Goal: Information Seeking & Learning: Compare options

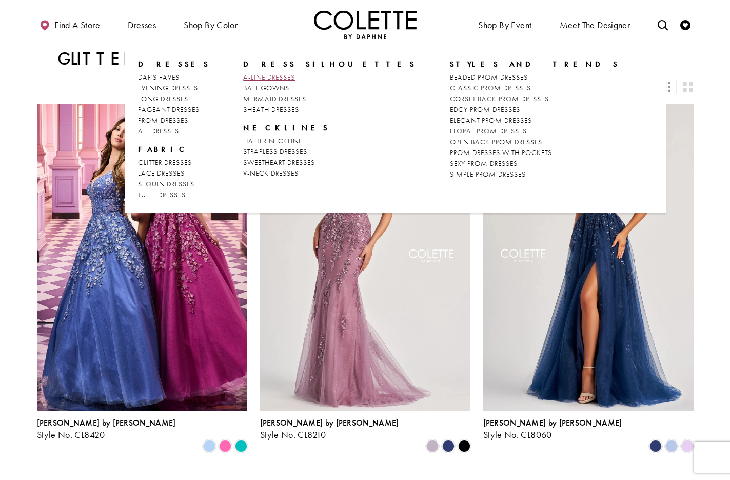
click at [261, 76] on span "A-LINE DRESSES" at bounding box center [269, 76] width 52 height 9
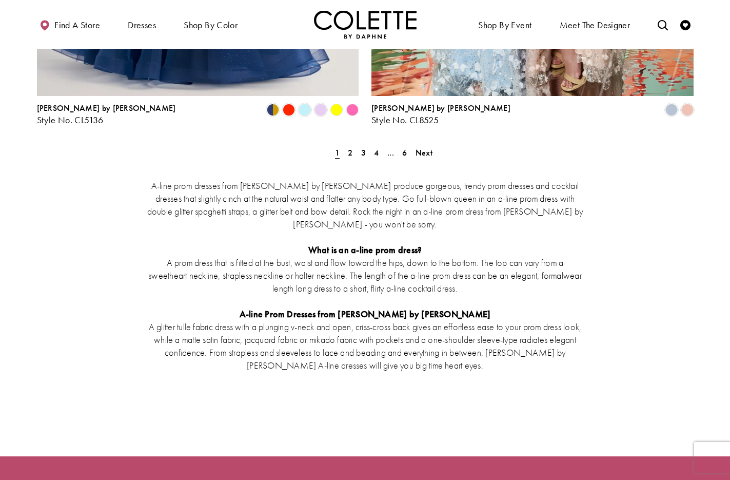
scroll to position [1979, 0]
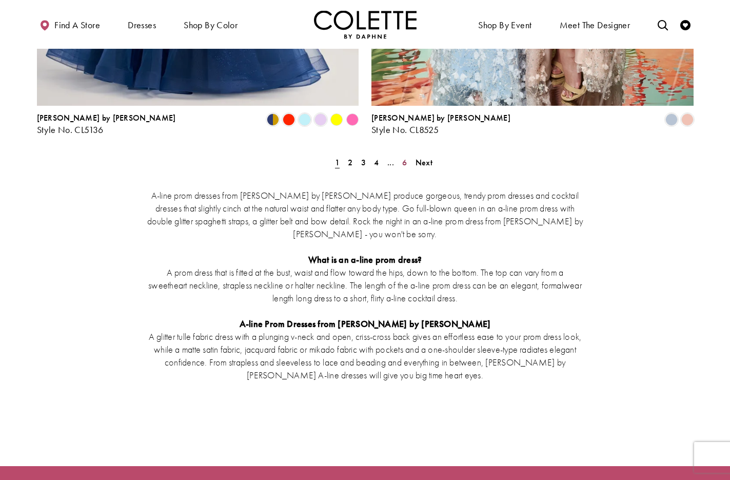
drag, startPoint x: 405, startPoint y: 111, endPoint x: 411, endPoint y: 114, distance: 7.3
click at [405, 157] on span "6" at bounding box center [404, 162] width 5 height 11
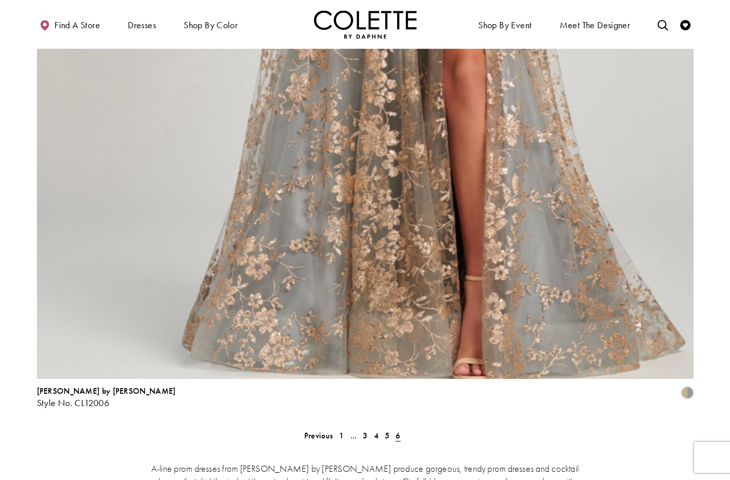
scroll to position [1438, 0]
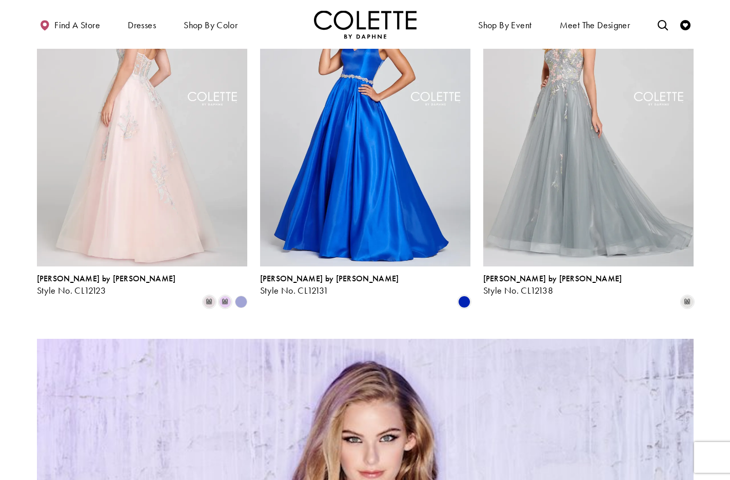
scroll to position [402, 0]
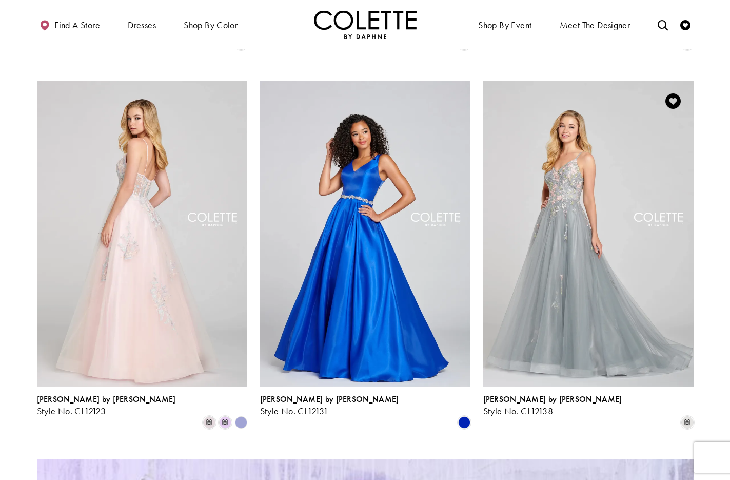
click at [574, 150] on img "Visit Colette by Daphne Style No. CL12138 Page" at bounding box center [588, 234] width 210 height 306
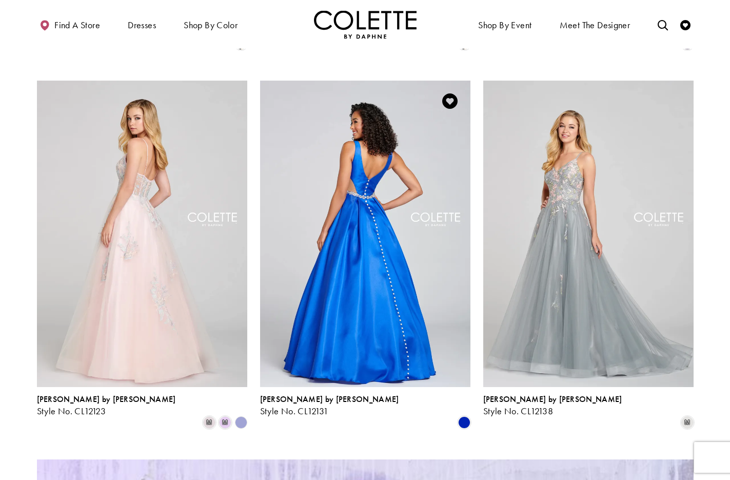
click at [367, 162] on img "Visit Colette by Daphne Style No. CL12131 Page" at bounding box center [365, 234] width 210 height 306
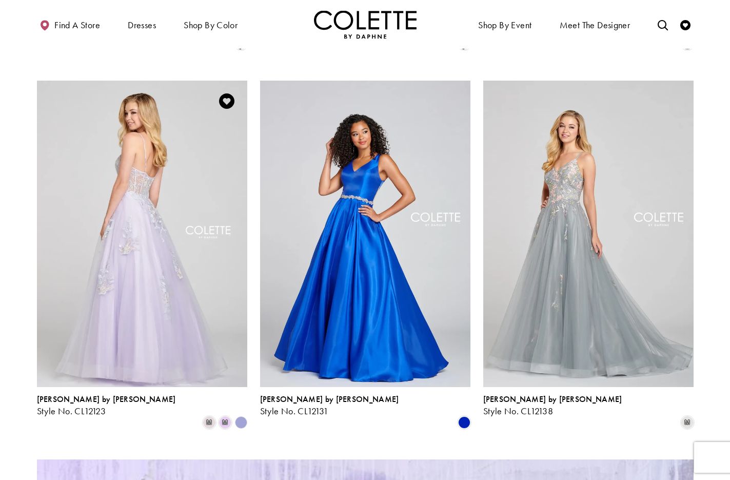
click at [161, 170] on img "Visit Colette by Daphne Style No. CL12123 Page" at bounding box center [142, 234] width 210 height 306
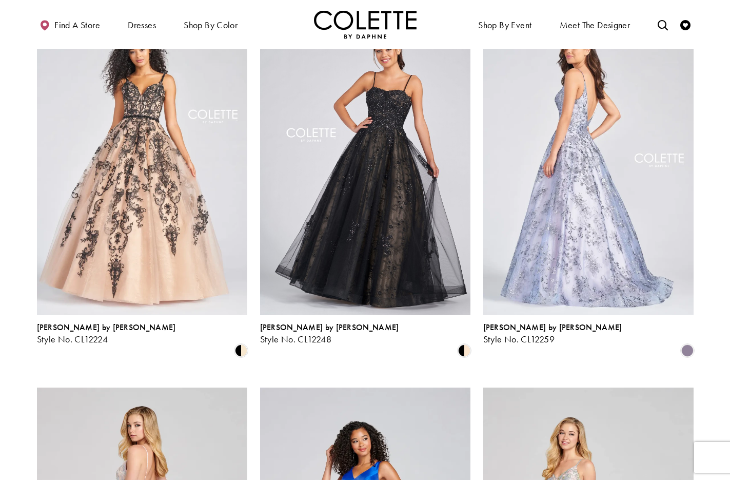
scroll to position [63, 0]
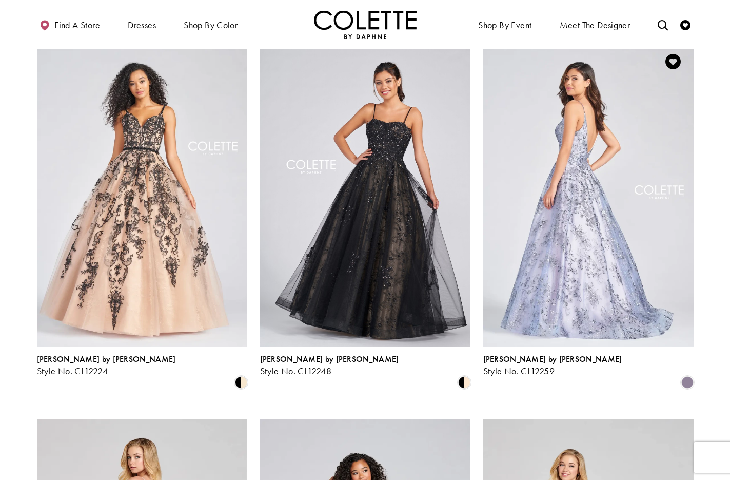
click at [570, 167] on img "Visit Colette by Daphne Style No. CL12259 Page" at bounding box center [588, 194] width 210 height 306
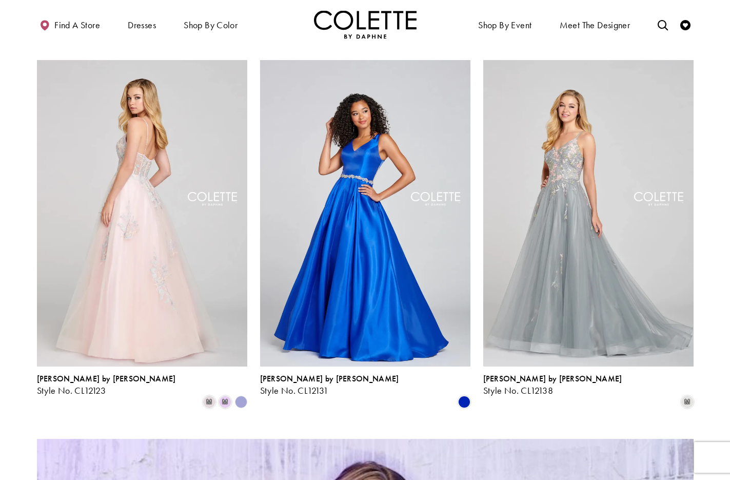
scroll to position [431, 0]
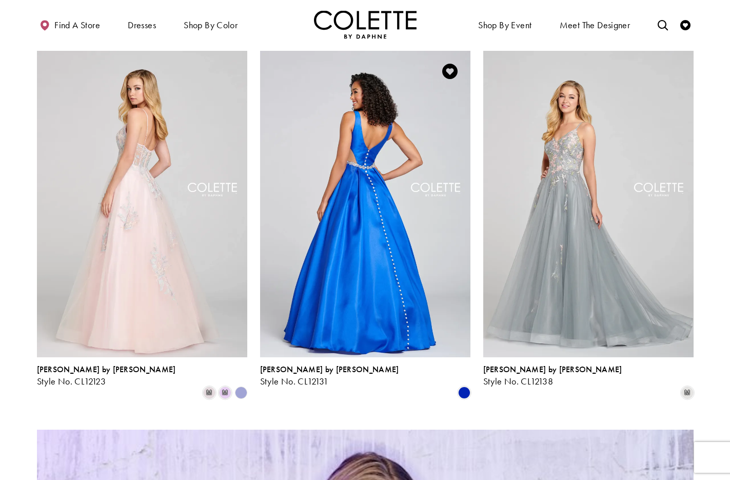
click at [367, 148] on img "Visit Colette by Daphne Style No. CL12131 Page" at bounding box center [365, 204] width 210 height 306
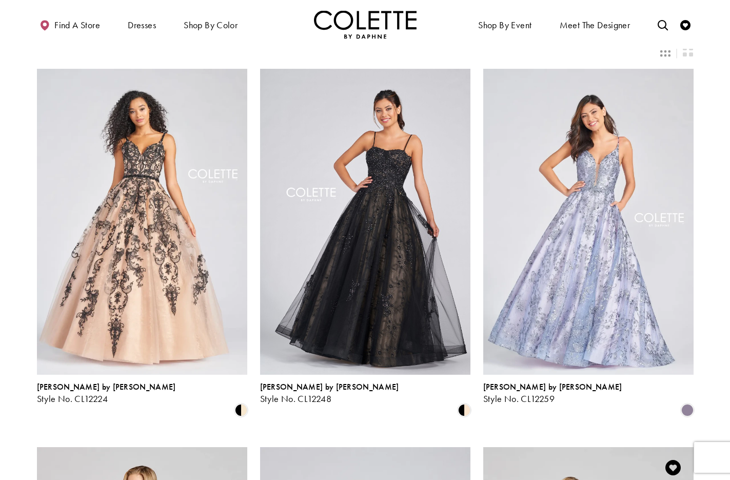
scroll to position [5, 0]
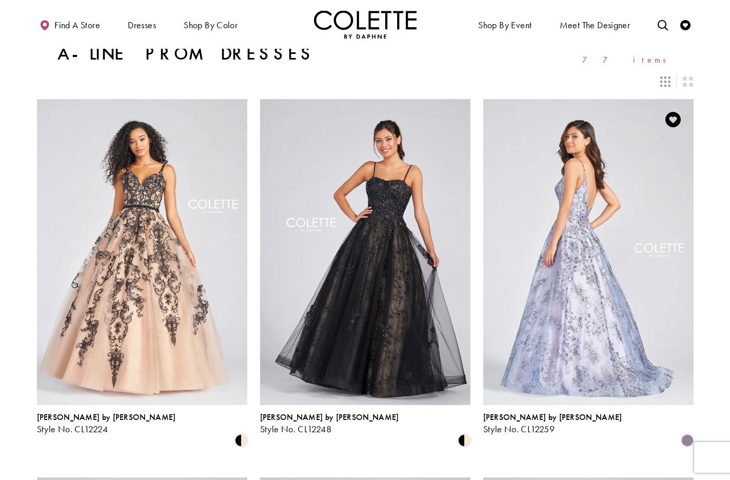
click at [578, 216] on img "Visit Colette by Daphne Style No. CL12259 Page" at bounding box center [588, 252] width 210 height 306
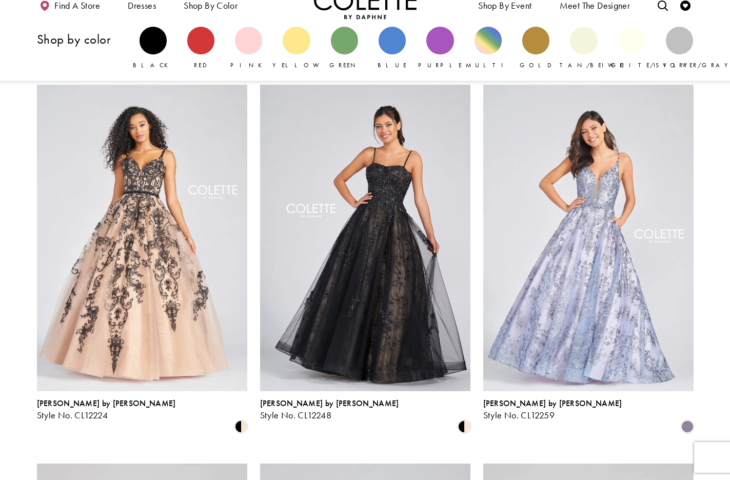
scroll to position [0, 0]
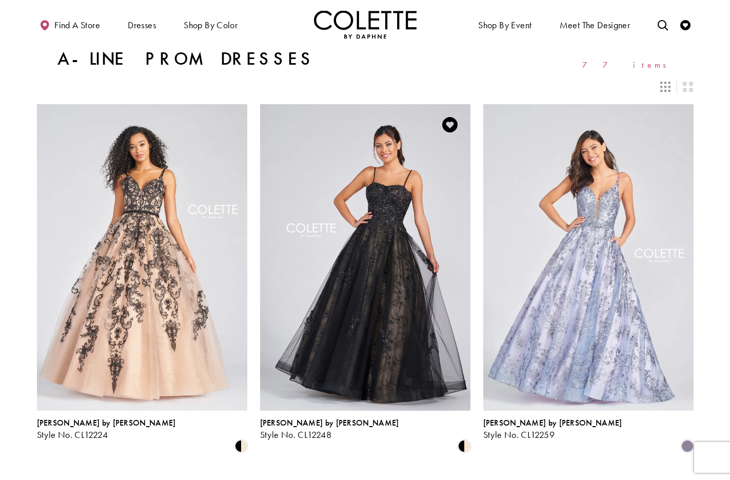
click at [386, 208] on img "Visit Colette by Daphne Style No. CL12248 Page" at bounding box center [365, 257] width 210 height 306
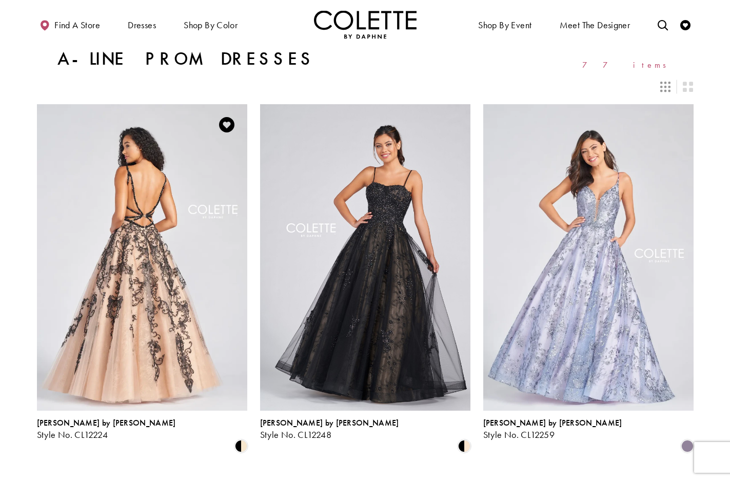
click at [133, 186] on img "Visit Colette by Daphne Style No. CL12224 Page" at bounding box center [142, 257] width 210 height 306
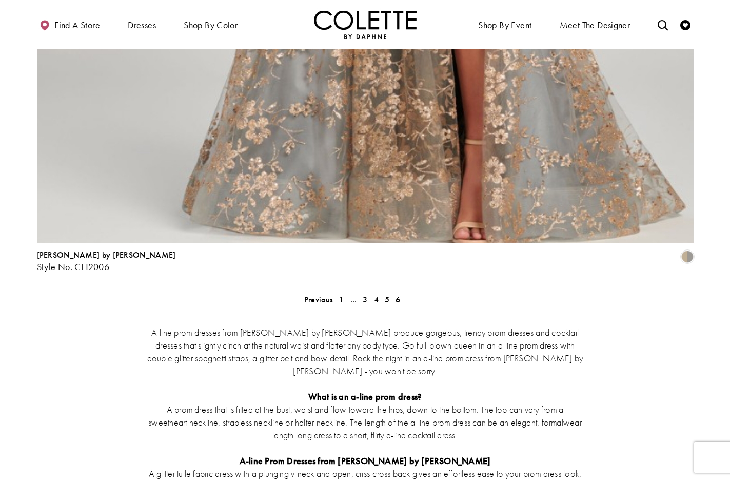
scroll to position [1583, 0]
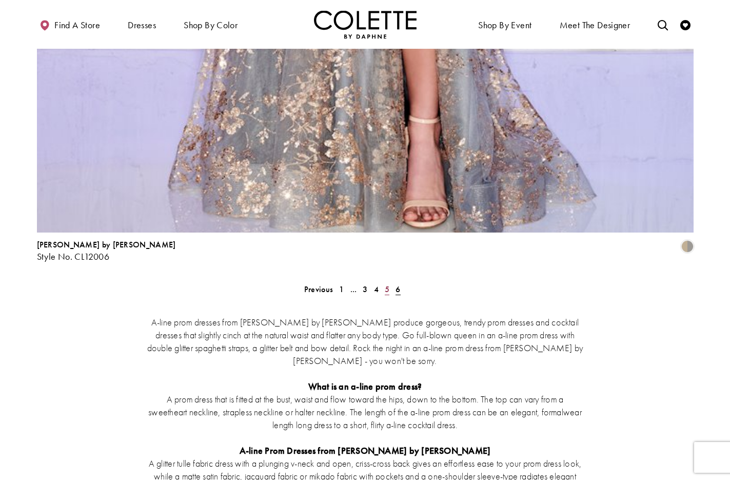
click at [387, 284] on span "5" at bounding box center [387, 289] width 5 height 11
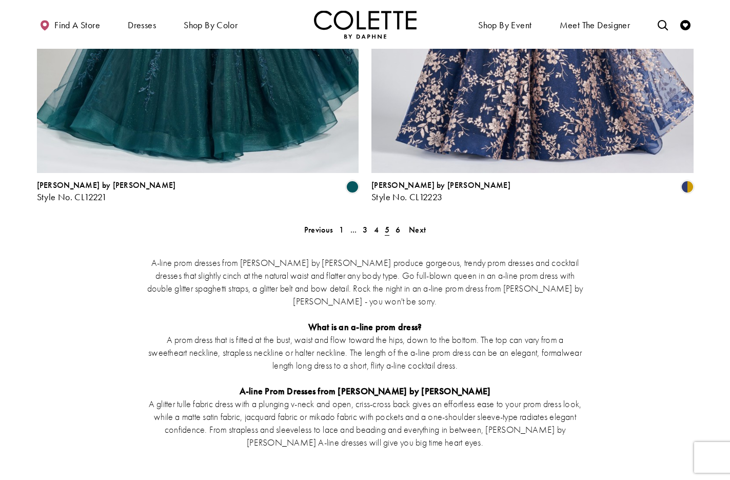
scroll to position [1562, 0]
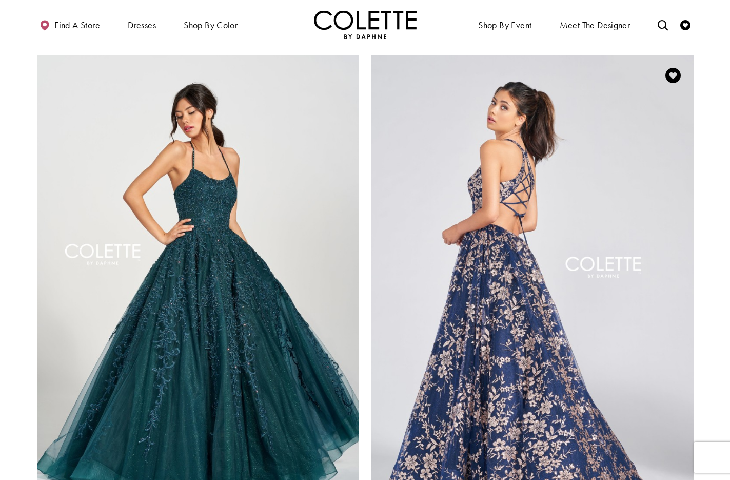
click at [526, 212] on img "Visit Colette by Daphne Style No. CL12223 Page" at bounding box center [532, 289] width 322 height 468
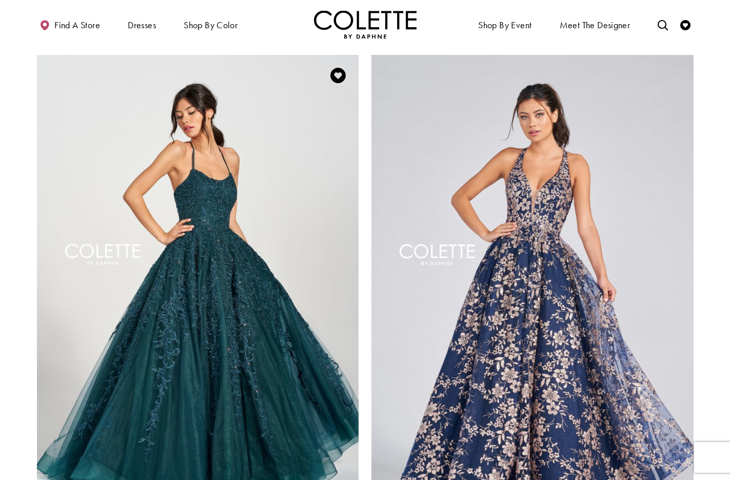
click at [202, 161] on img "Visit Colette by Daphne Style No. CL12221 Page" at bounding box center [198, 289] width 322 height 468
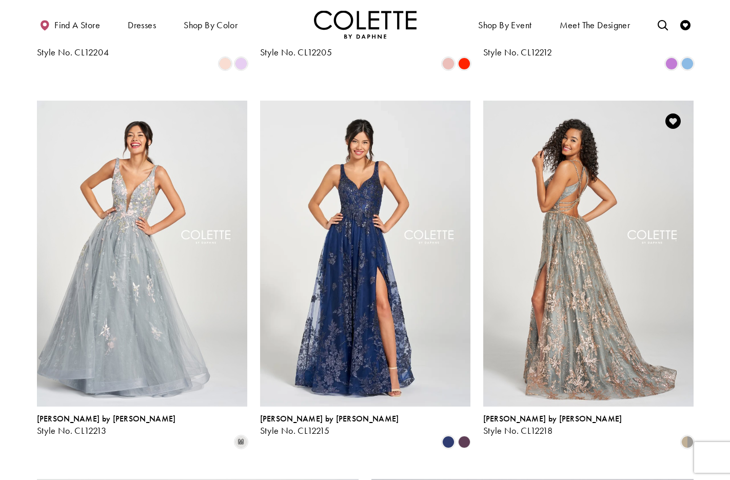
scroll to position [1141, 0]
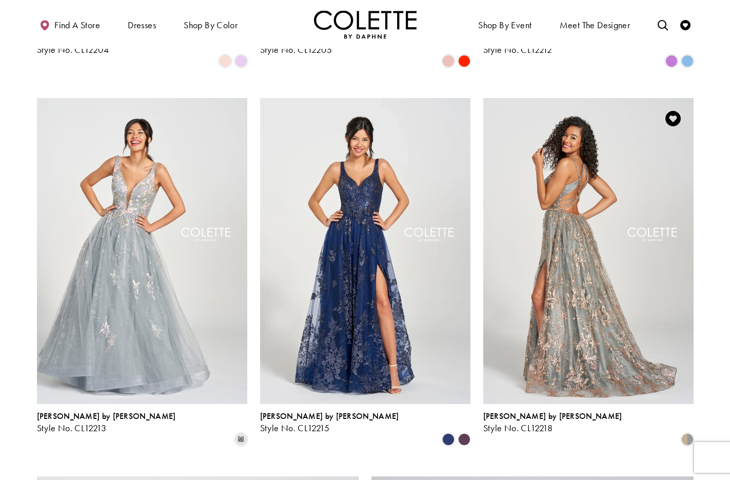
click at [575, 188] on img "Visit Colette by Daphne Style No. CL12218 Page" at bounding box center [588, 251] width 210 height 306
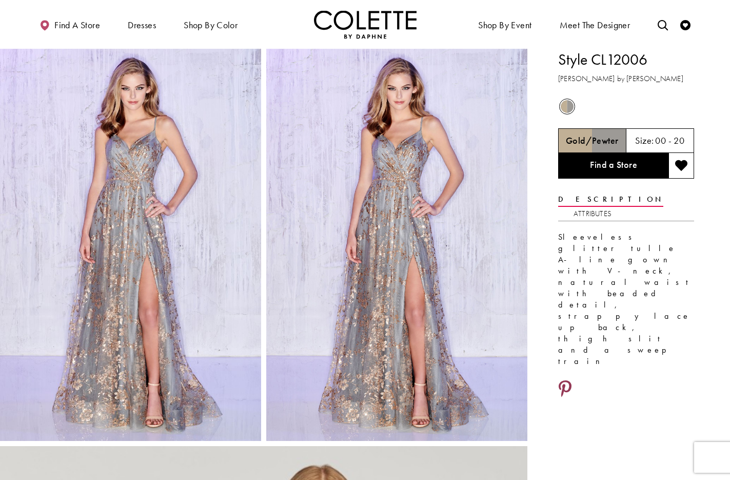
click at [565, 380] on icon "Share using Pinterest - Opens in new tab" at bounding box center [565, 389] width 13 height 18
click at [563, 380] on icon "Share using Pinterest - Opens in new tab" at bounding box center [565, 389] width 13 height 18
click at [564, 380] on icon "Share using Pinterest - Opens in new tab" at bounding box center [565, 389] width 13 height 18
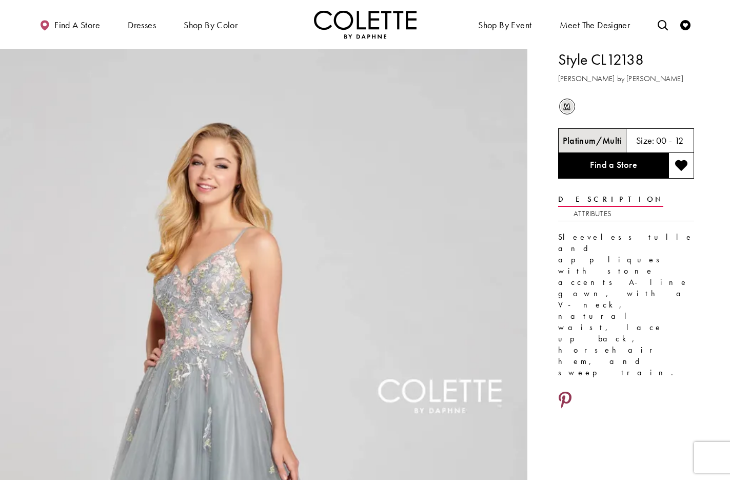
click at [564, 391] on icon "Share using Pinterest - Opens in new tab" at bounding box center [565, 400] width 13 height 18
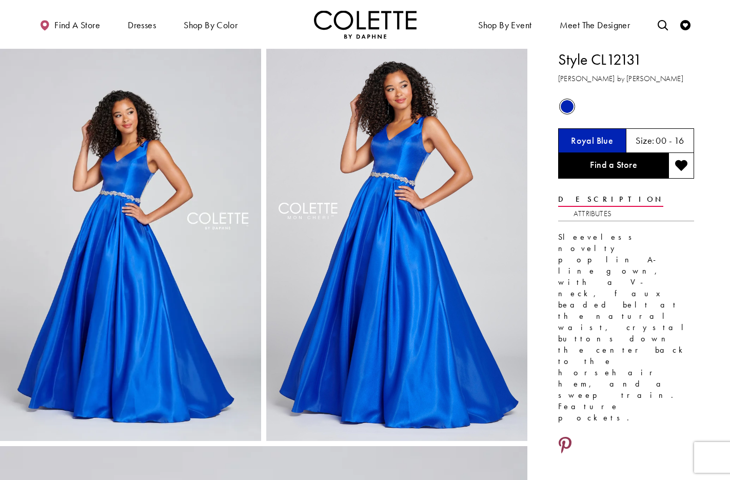
click at [569, 436] on icon "Share using Pinterest - Opens in new tab" at bounding box center [565, 445] width 13 height 18
click at [565, 436] on icon "Share using Pinterest - Opens in new tab" at bounding box center [565, 445] width 13 height 18
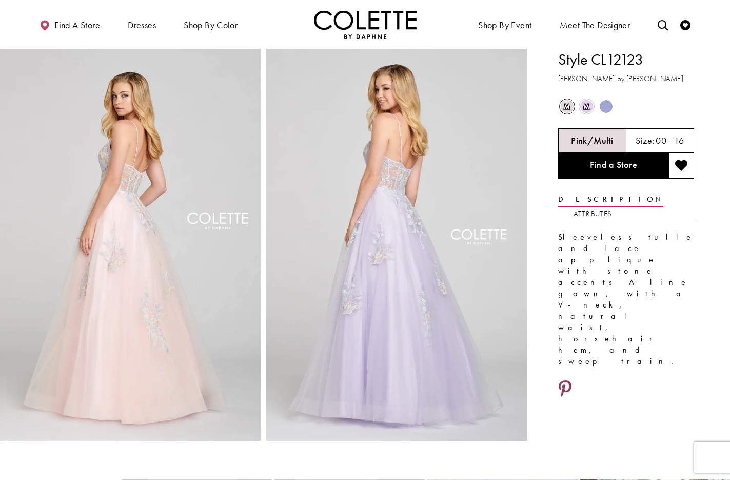
click at [569, 380] on icon "Share using Pinterest - Opens in new tab" at bounding box center [565, 389] width 13 height 18
click at [565, 380] on icon "Share using Pinterest - Opens in new tab" at bounding box center [565, 389] width 13 height 18
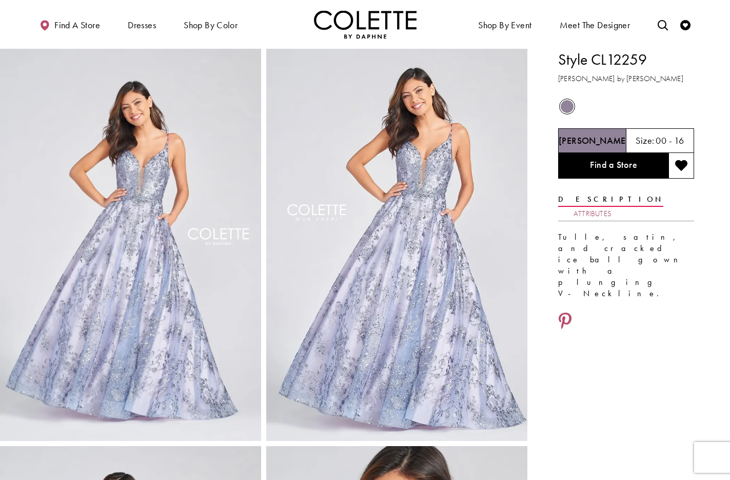
click at [611, 206] on link "Attributes" at bounding box center [592, 213] width 38 height 15
click at [565, 312] on icon "Share using Pinterest - Opens in new tab" at bounding box center [565, 321] width 13 height 18
click at [564, 312] on icon "Share using Pinterest - Opens in new tab" at bounding box center [565, 321] width 13 height 18
click at [566, 312] on icon "Share using Pinterest - Opens in new tab" at bounding box center [565, 321] width 13 height 18
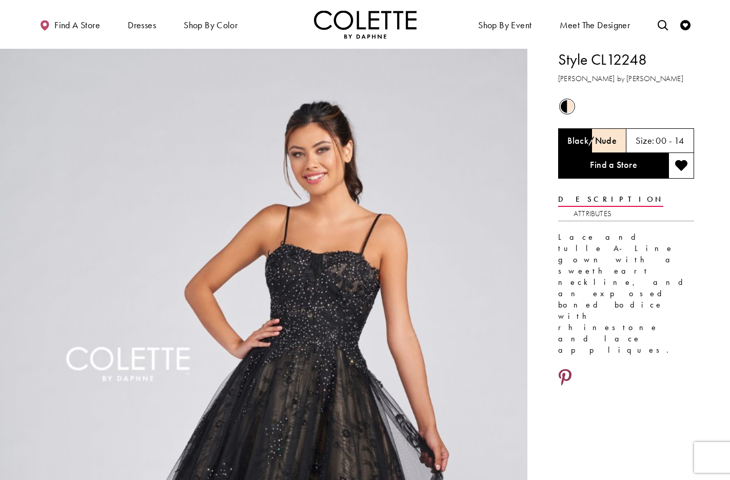
drag, startPoint x: 562, startPoint y: 279, endPoint x: 583, endPoint y: 286, distance: 21.9
click at [562, 369] on icon "Share using Pinterest - Opens in new tab" at bounding box center [565, 378] width 13 height 18
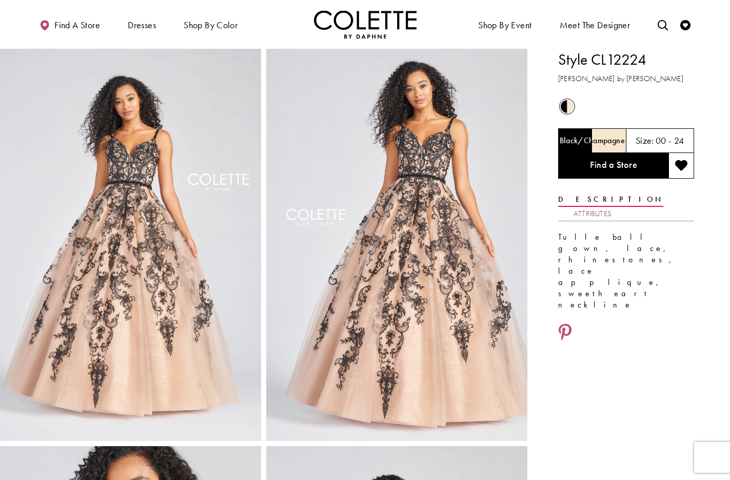
click at [611, 206] on link "Attributes" at bounding box center [592, 213] width 38 height 15
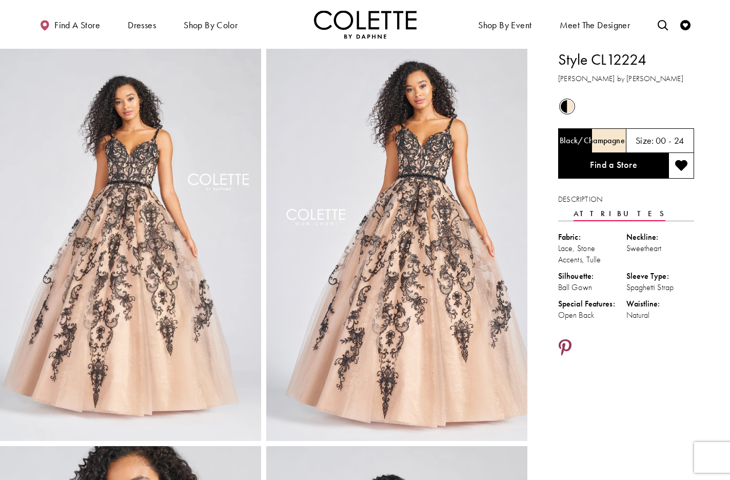
click at [566, 339] on icon "Share using Pinterest - Opens in new tab" at bounding box center [565, 348] width 13 height 18
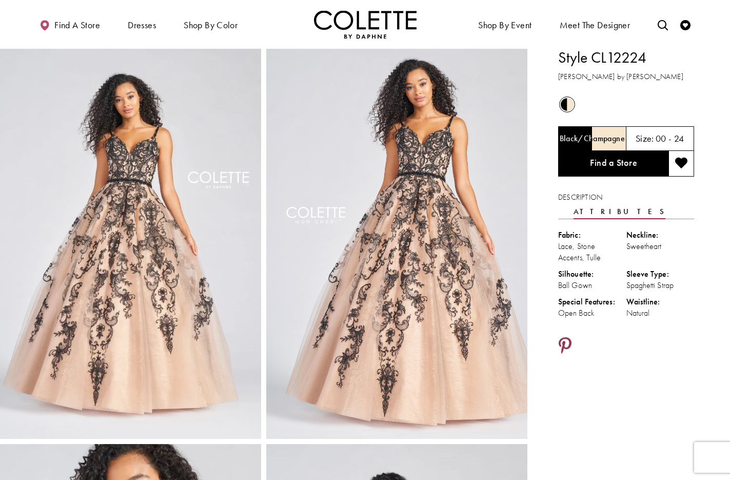
click at [566, 337] on icon "Share using Pinterest - Opens in new tab" at bounding box center [565, 346] width 13 height 18
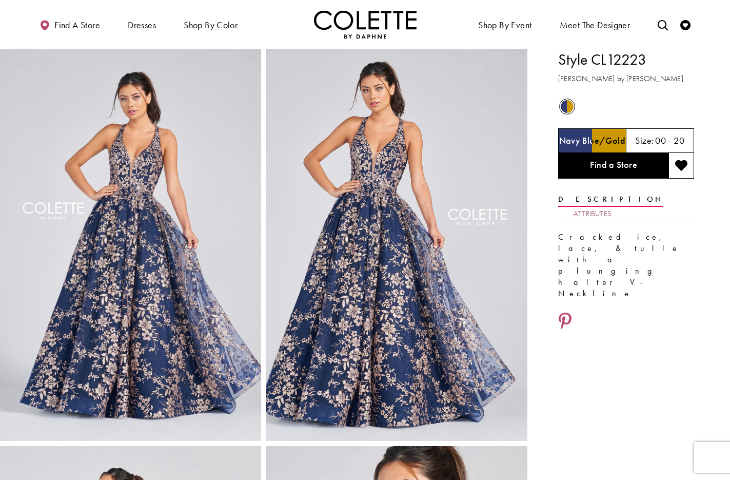
click at [611, 206] on link "Attributes" at bounding box center [592, 213] width 38 height 15
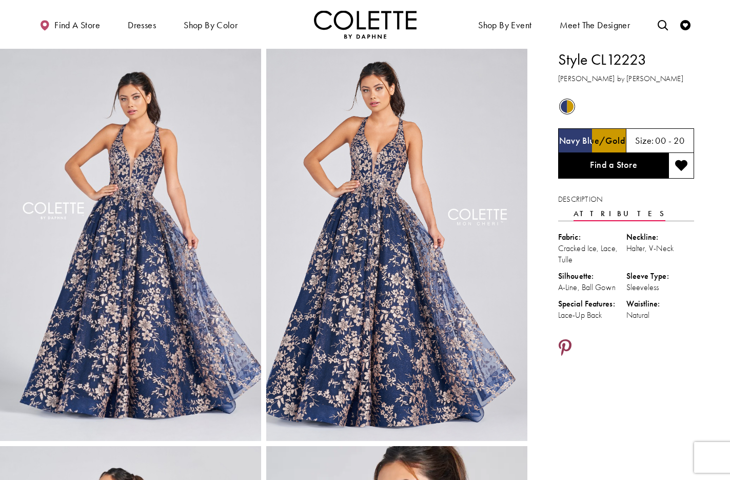
click at [564, 339] on icon "Share using Pinterest - Opens in new tab" at bounding box center [565, 348] width 13 height 18
click at [567, 339] on icon "Share using Pinterest - Opens in new tab" at bounding box center [565, 348] width 13 height 18
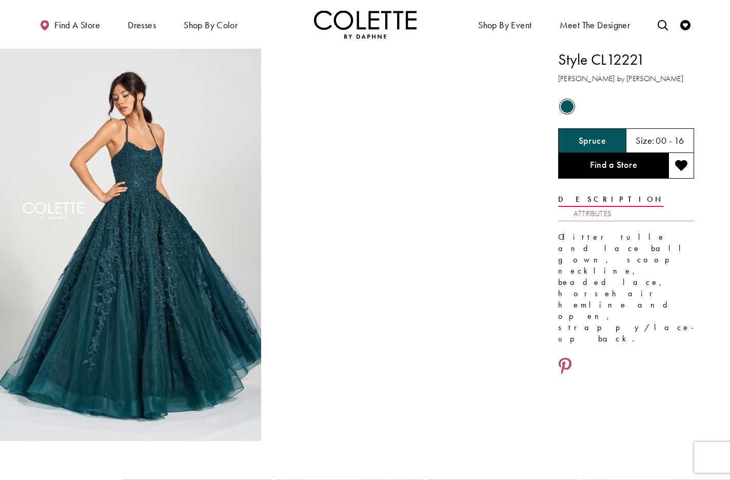
click at [611, 206] on link "Attributes" at bounding box center [592, 213] width 38 height 15
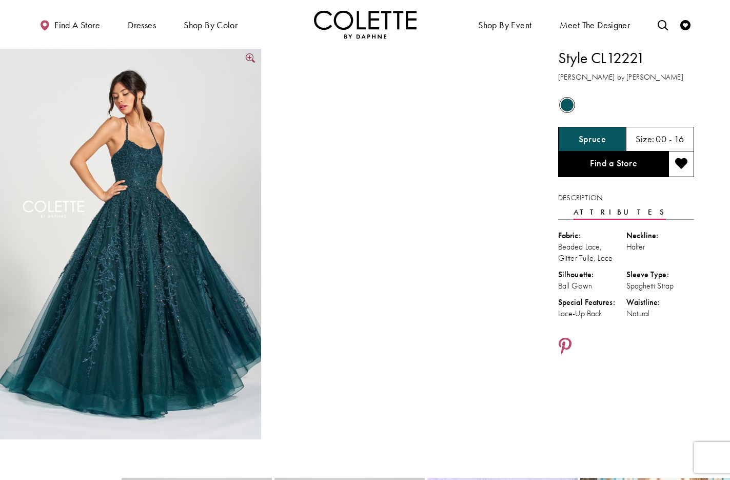
scroll to position [1, 0]
click at [565, 338] on icon "Share using Pinterest - Opens in new tab" at bounding box center [565, 347] width 13 height 18
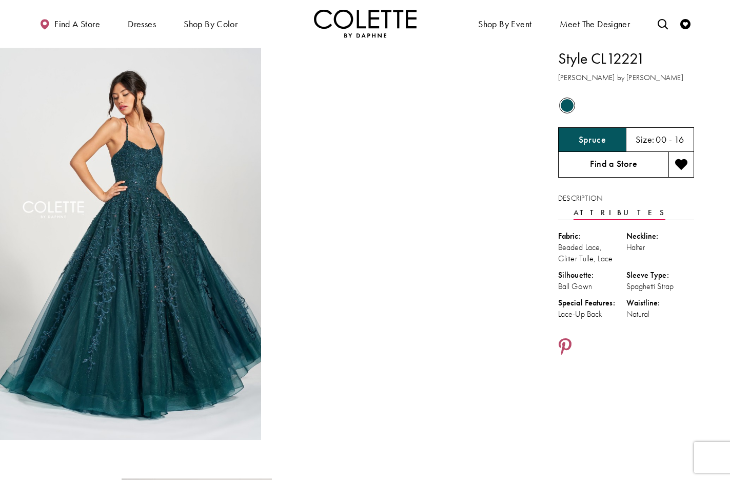
scroll to position [0, 0]
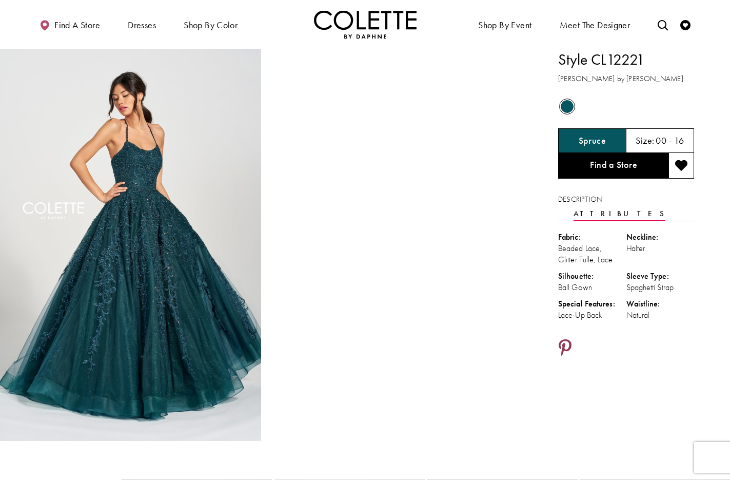
click at [567, 339] on icon "Share using Pinterest - Opens in new tab" at bounding box center [565, 348] width 13 height 18
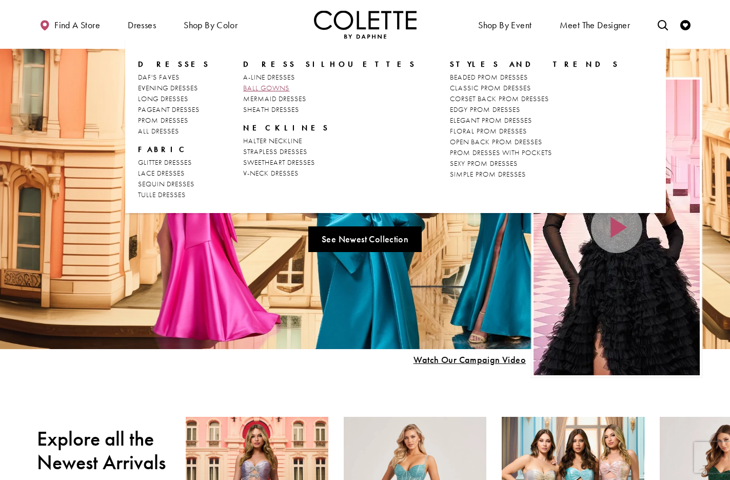
click at [268, 84] on span "BALL GOWNS" at bounding box center [266, 87] width 46 height 9
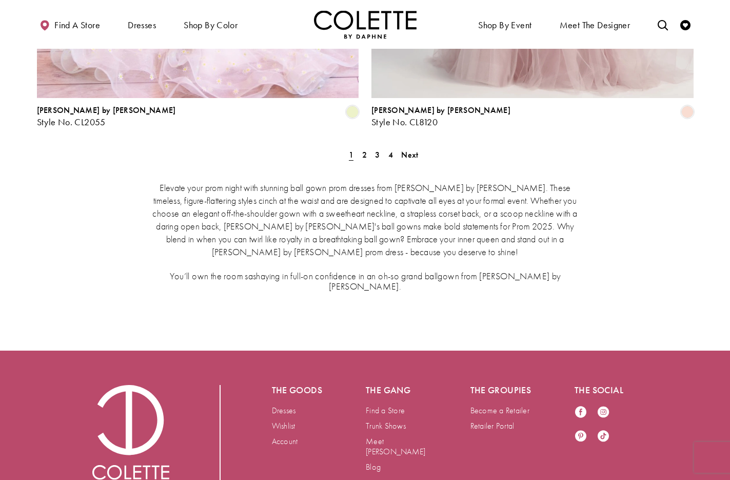
scroll to position [1970, 0]
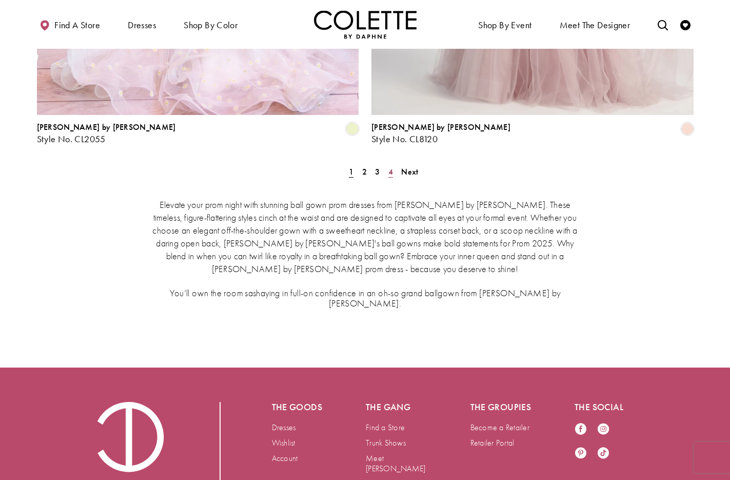
click at [391, 166] on span "4" at bounding box center [390, 171] width 5 height 11
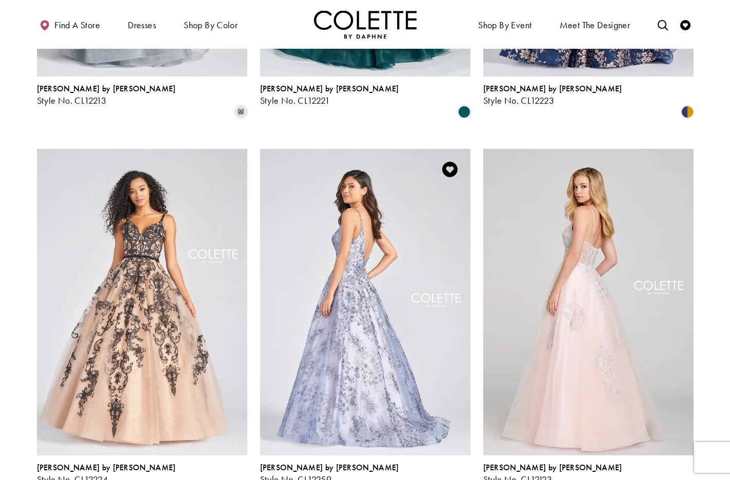
scroll to position [332, 0]
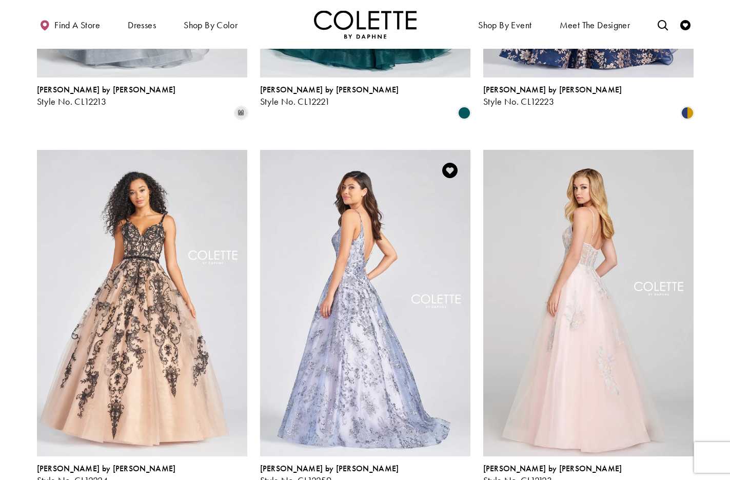
click at [359, 215] on img "Visit Colette by Daphne Style No. CL12259 Page" at bounding box center [365, 303] width 210 height 306
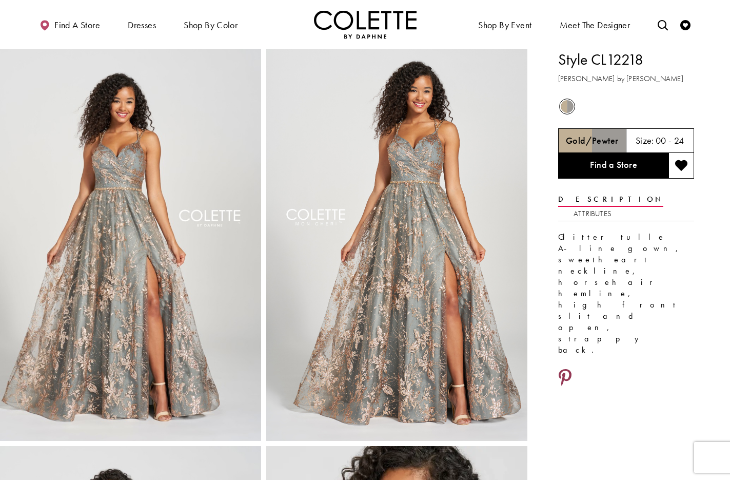
click at [563, 369] on icon "Share using Pinterest - Opens in new tab" at bounding box center [565, 378] width 13 height 18
click at [566, 368] on icon "Share using Pinterest - Opens in new tab" at bounding box center [565, 377] width 13 height 18
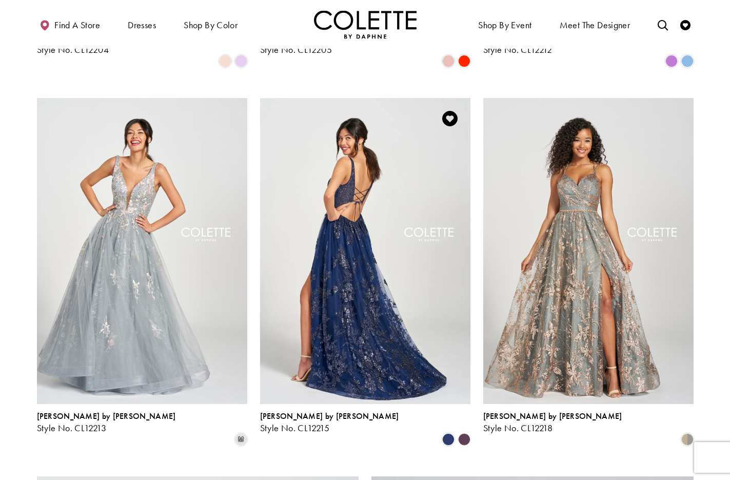
click at [363, 117] on img "Visit Colette by Daphne Style No. CL12215 Page" at bounding box center [365, 251] width 210 height 306
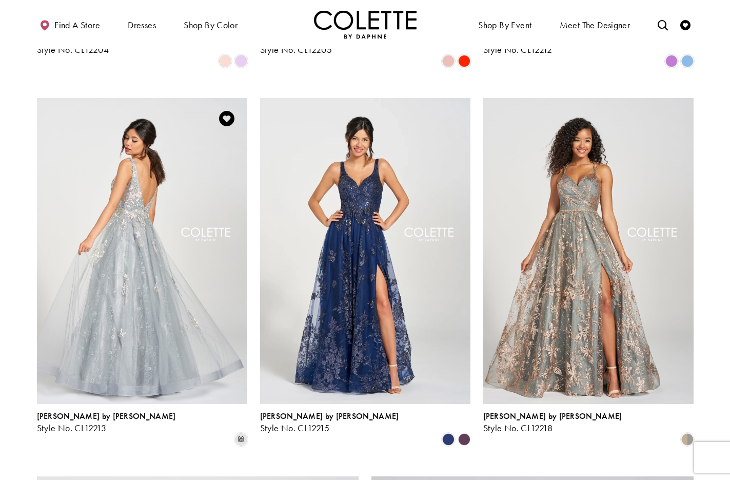
click at [160, 111] on img "Visit Colette by Daphne Style No. CL12213 Page" at bounding box center [142, 251] width 210 height 306
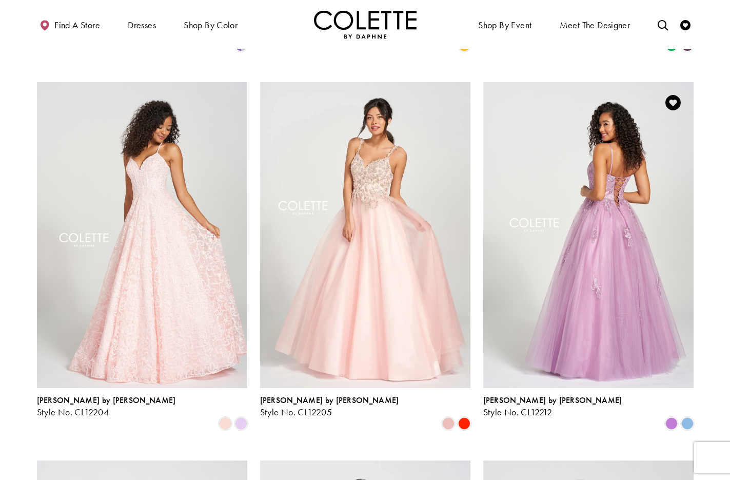
scroll to position [764, 0]
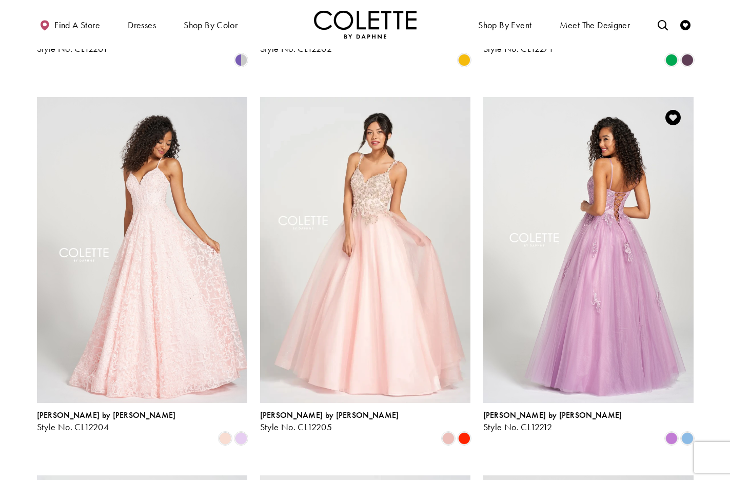
click at [605, 160] on img "Visit Colette by Daphne Style No. CL12212 Page" at bounding box center [588, 250] width 210 height 306
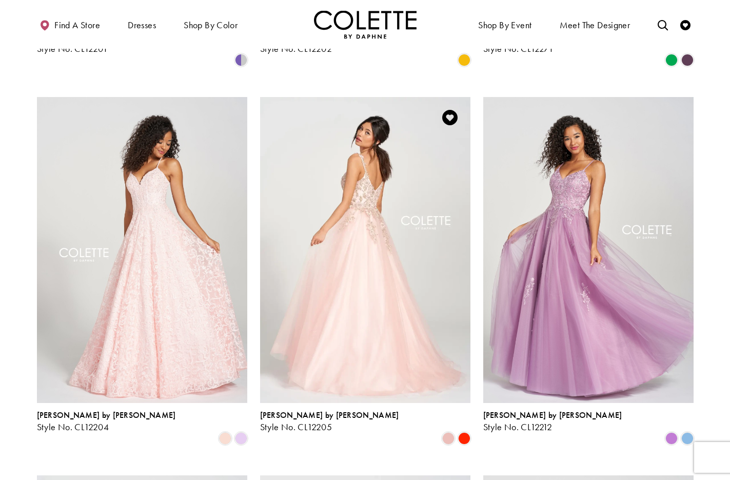
click at [353, 135] on img "Visit Colette by Daphne Style No. CL12205 Page" at bounding box center [365, 250] width 210 height 306
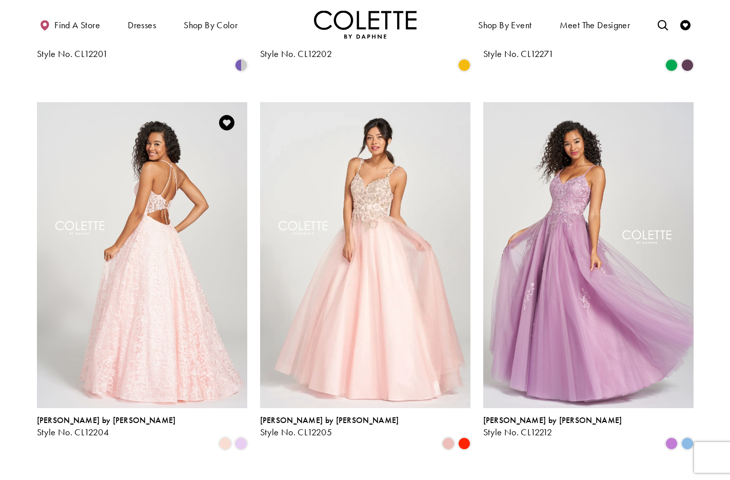
scroll to position [760, 0]
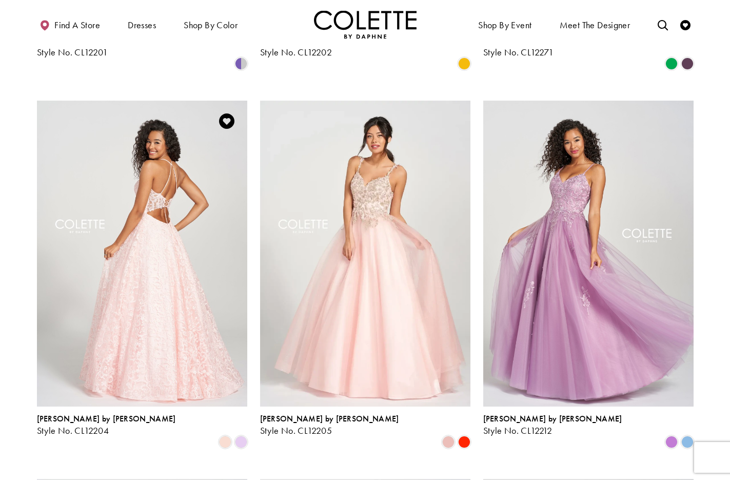
click at [163, 172] on img "Visit Colette by Daphne Style No. CL12204 Page" at bounding box center [142, 254] width 210 height 306
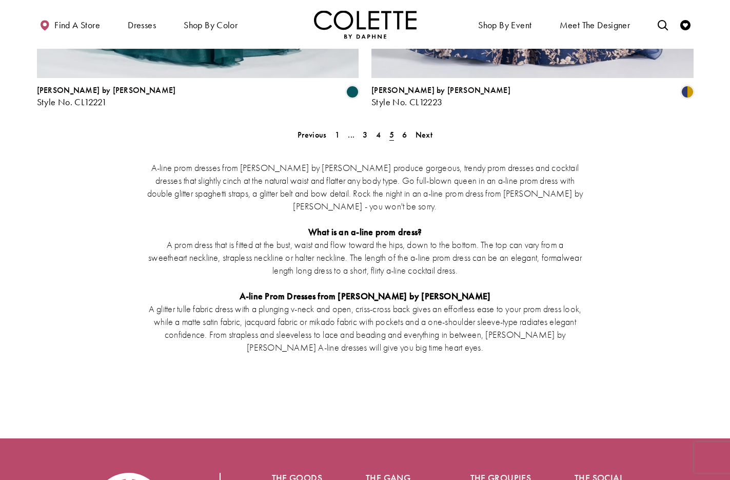
scroll to position [1849, 0]
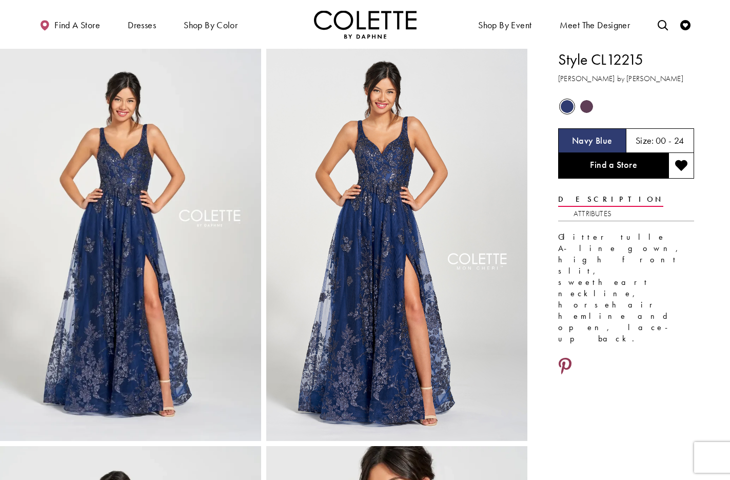
click at [566, 358] on icon "Share using Pinterest - Opens in new tab" at bounding box center [565, 367] width 13 height 18
click at [563, 358] on icon "Share using Pinterest - Opens in new tab" at bounding box center [565, 367] width 13 height 18
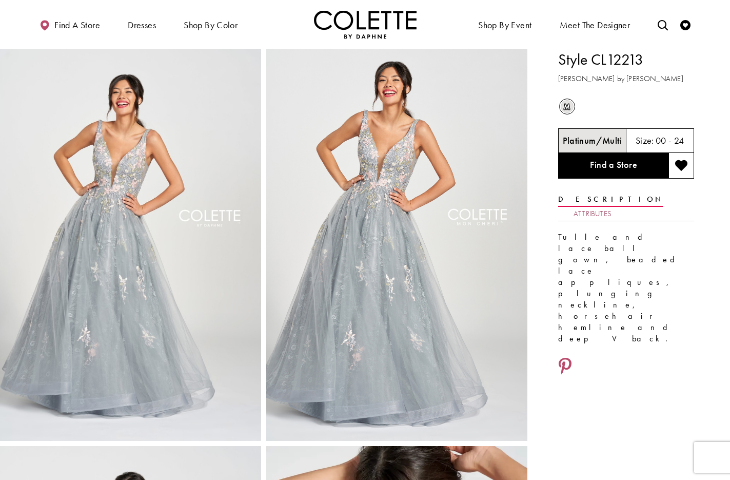
click at [611, 206] on link "Attributes" at bounding box center [592, 213] width 38 height 15
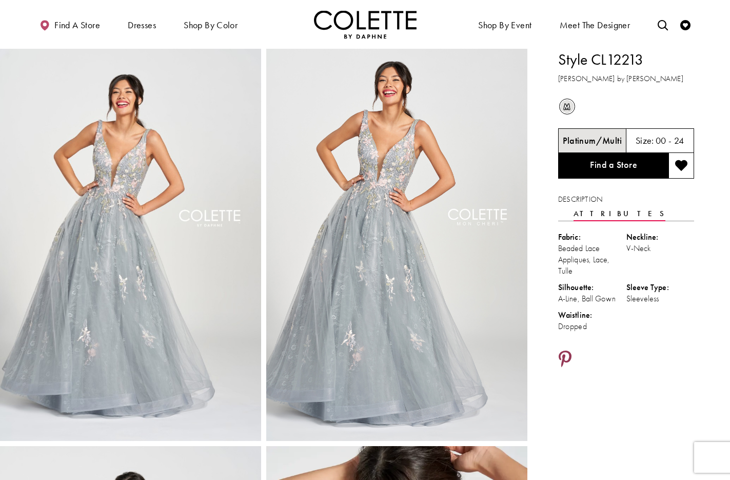
click at [566, 350] on icon "Share using Pinterest - Opens in new tab" at bounding box center [565, 359] width 13 height 18
click at [565, 350] on icon "Share using Pinterest - Opens in new tab" at bounding box center [565, 359] width 13 height 18
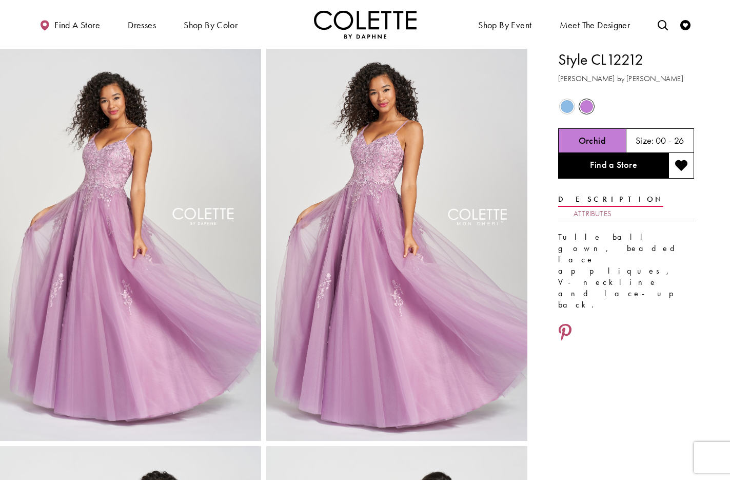
click at [611, 206] on link "Attributes" at bounding box center [592, 213] width 38 height 15
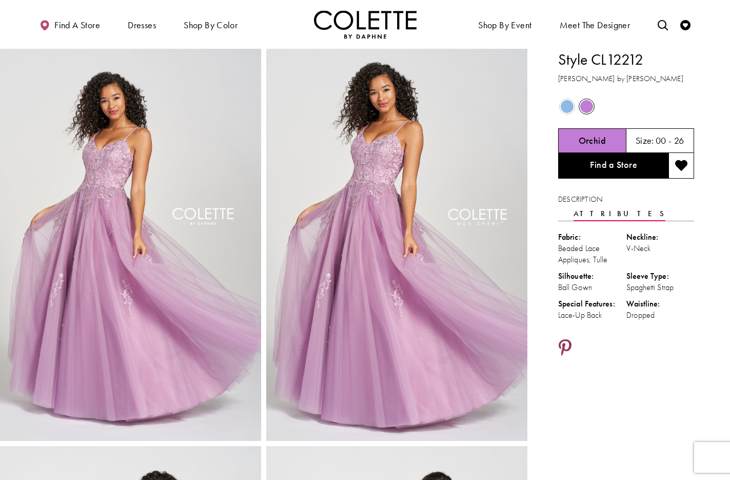
click at [565, 339] on icon "Share using Pinterest - Opens in new tab" at bounding box center [565, 348] width 13 height 18
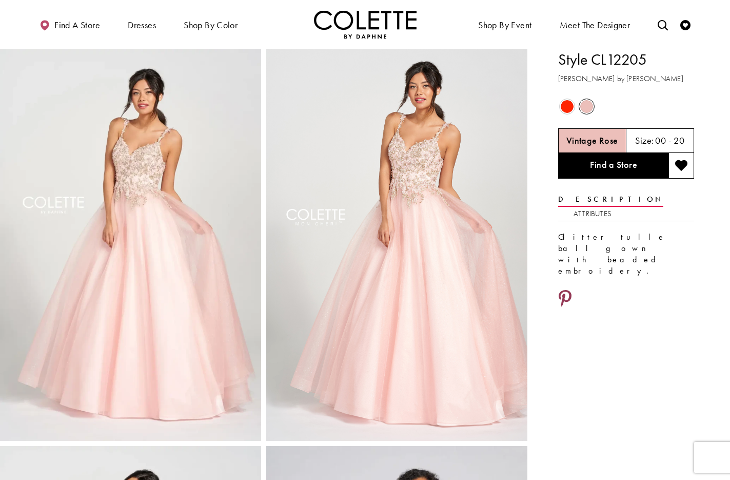
click at [569, 290] on icon "Share using Pinterest - Opens in new tab" at bounding box center [565, 299] width 13 height 18
click at [568, 290] on icon "Share using Pinterest - Opens in new tab" at bounding box center [565, 299] width 13 height 18
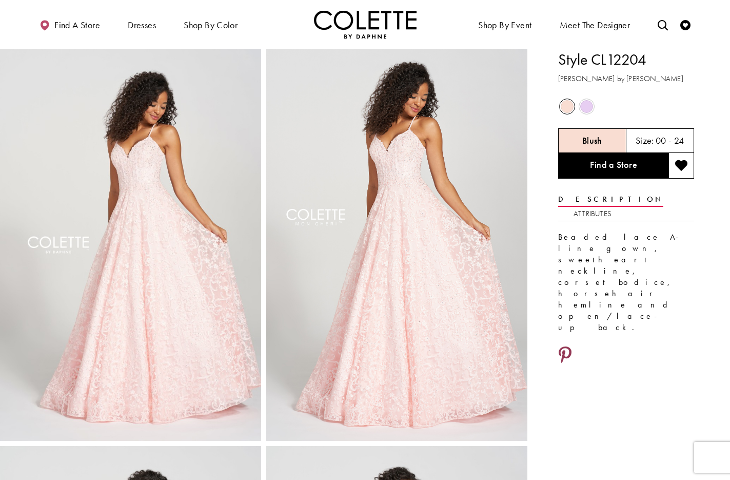
click at [564, 346] on icon "Share using Pinterest - Opens in new tab" at bounding box center [565, 355] width 13 height 18
click at [563, 346] on icon "Share using Pinterest - Opens in new tab" at bounding box center [565, 355] width 13 height 18
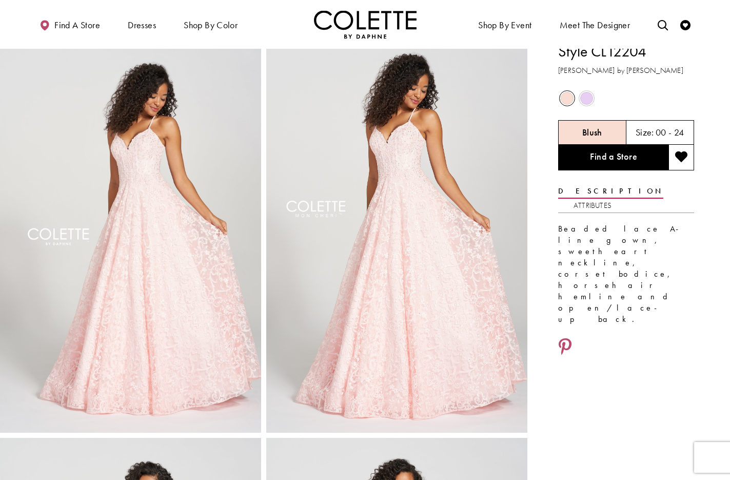
scroll to position [10, 0]
